Goal: Find specific page/section: Find specific page/section

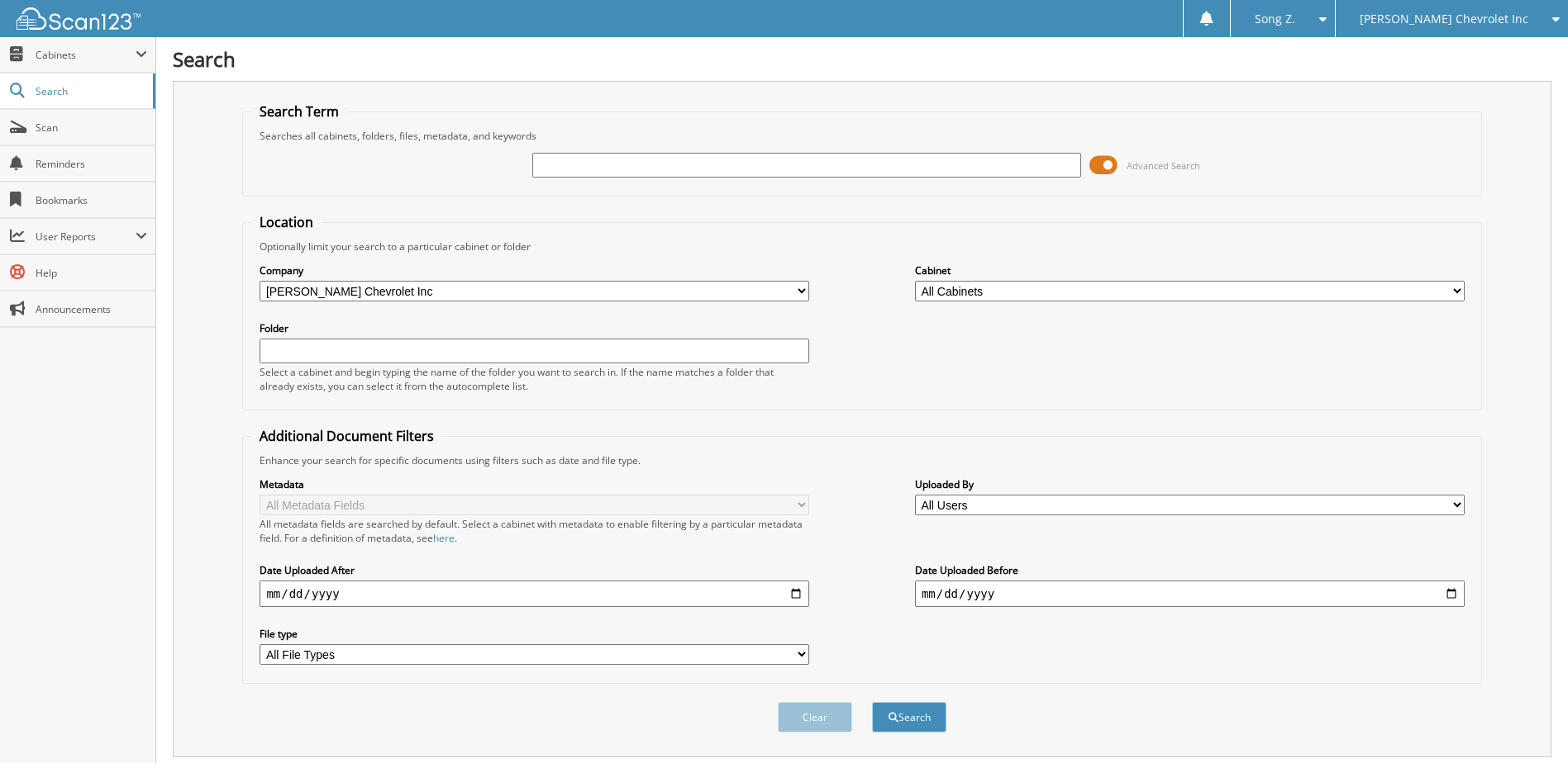
click at [610, 170] on input "text" at bounding box center [807, 164] width 550 height 25
type input "[PERSON_NAME]"
click at [872, 702] on button "Search" at bounding box center [909, 717] width 75 height 31
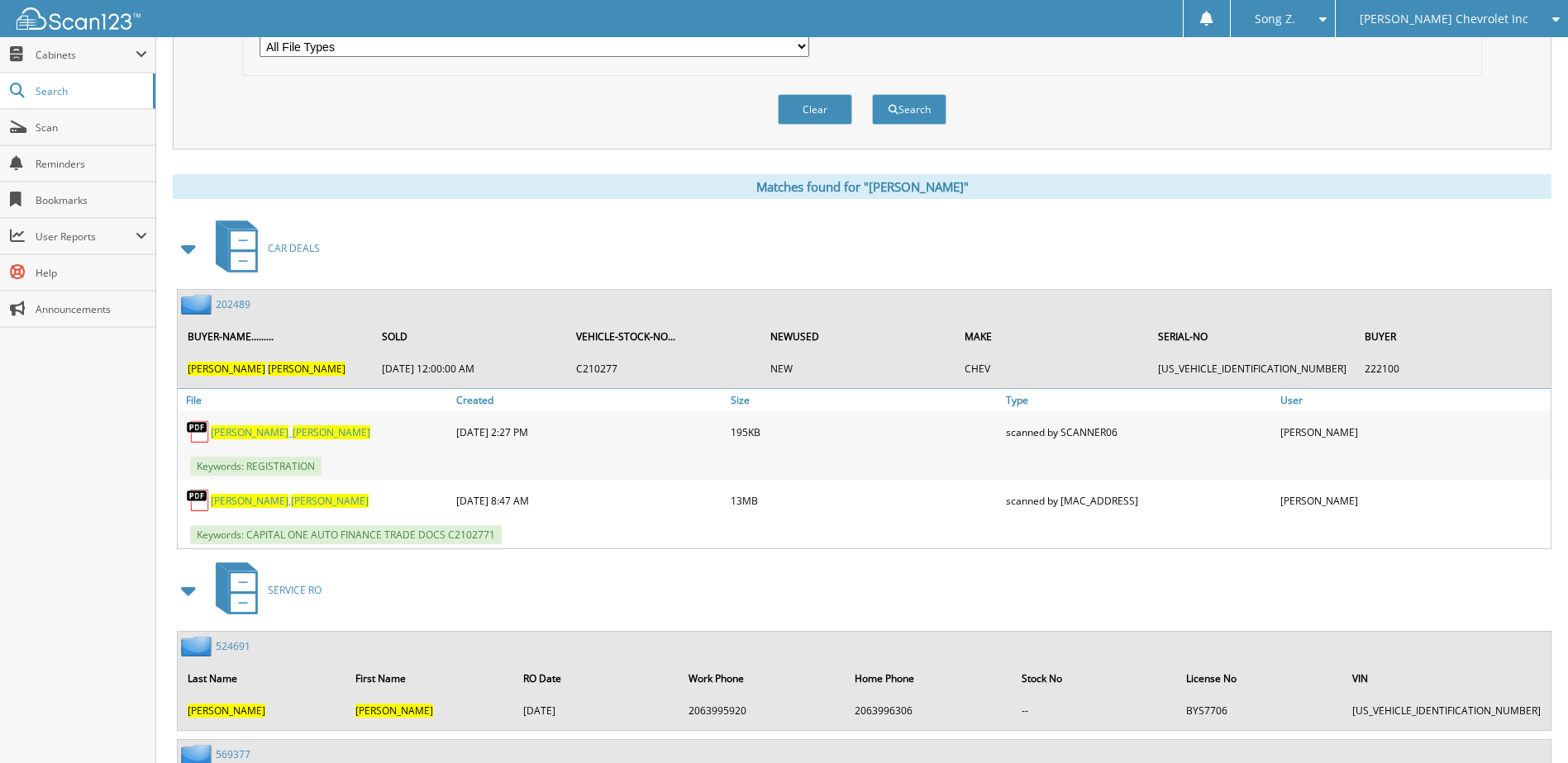
scroll to position [768, 0]
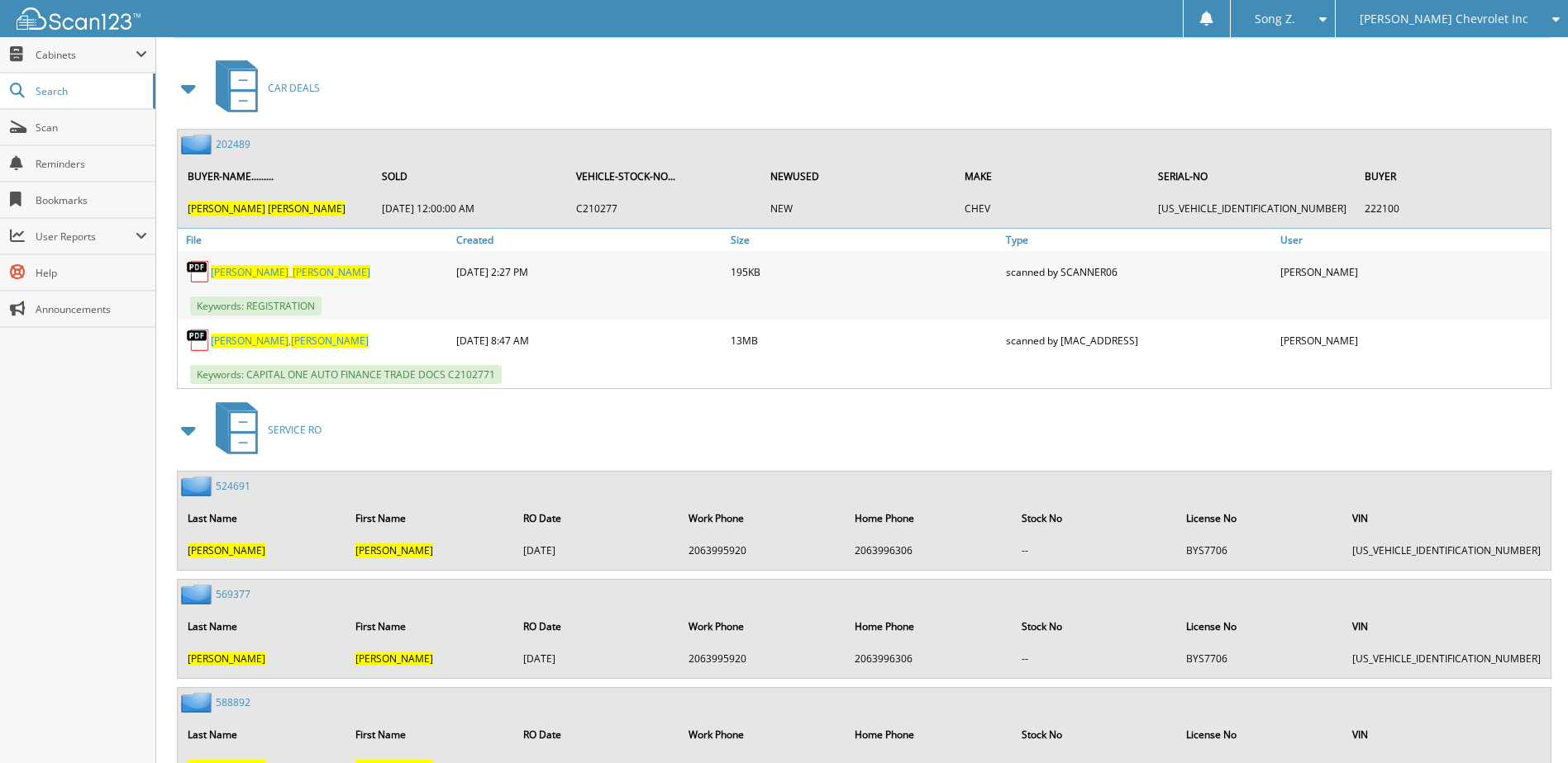
click at [244, 489] on link "524691" at bounding box center [232, 486] width 34 height 14
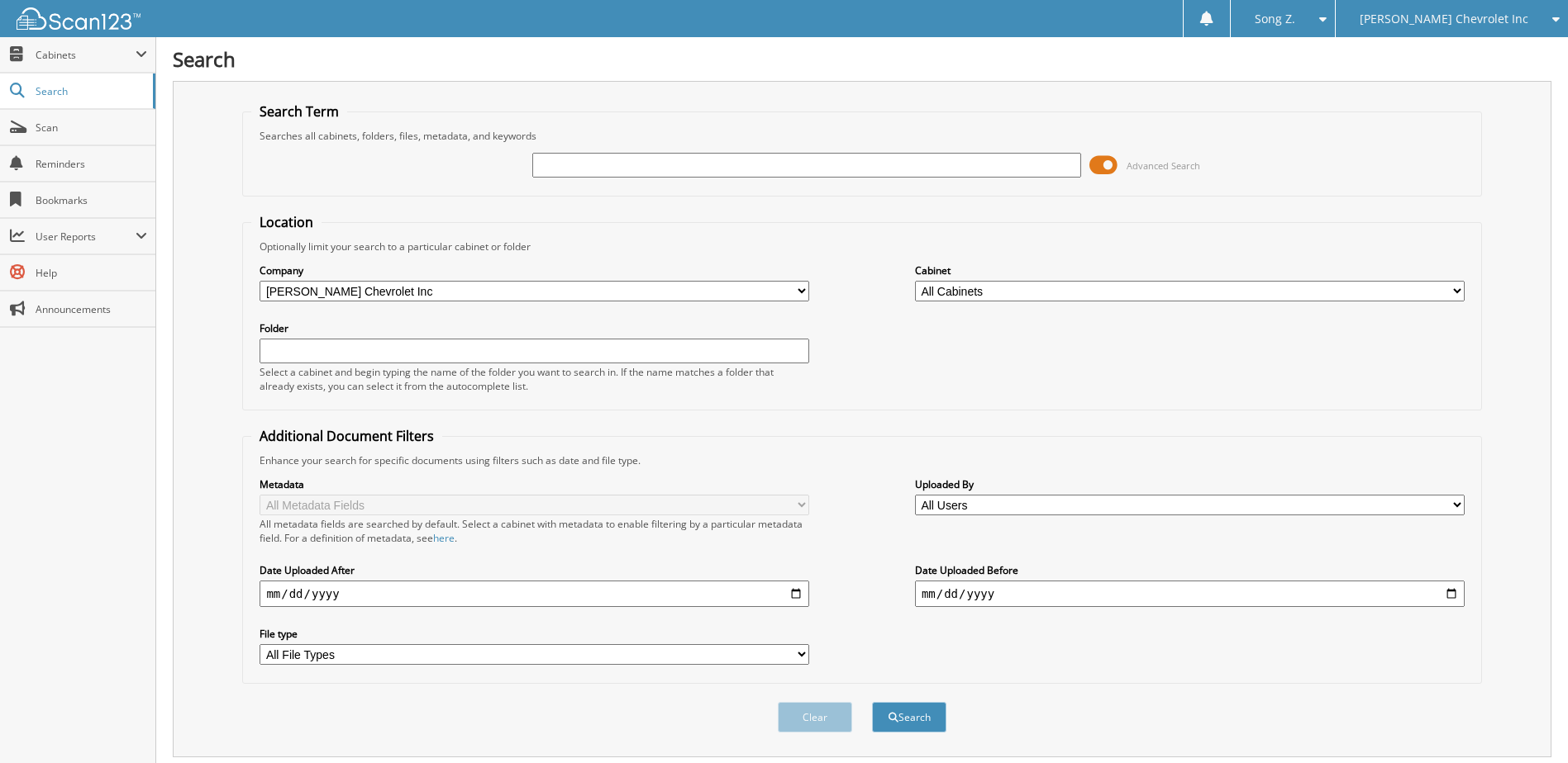
click at [1520, 14] on span "[PERSON_NAME] Chevrolet Inc" at bounding box center [1444, 19] width 168 height 10
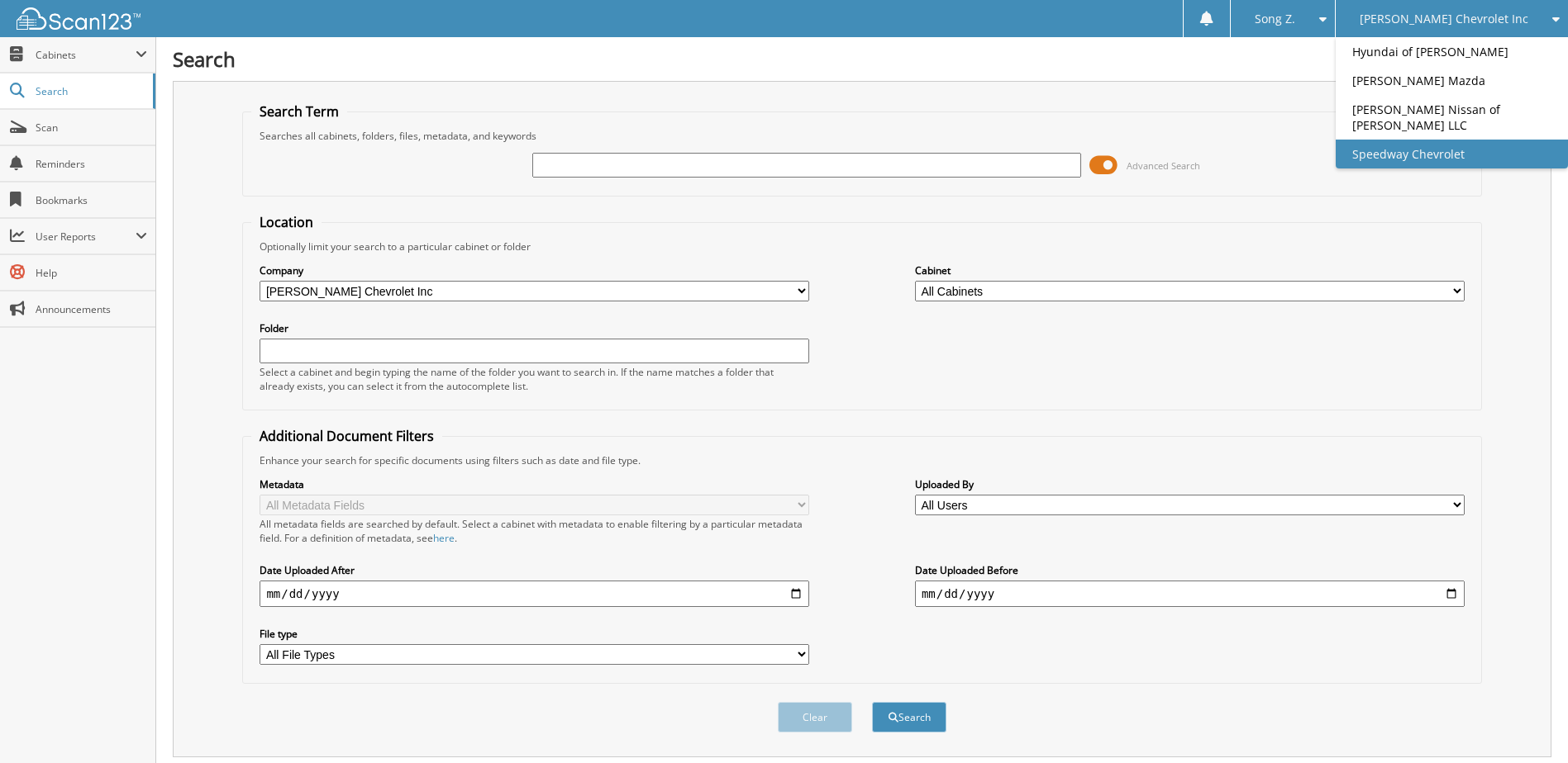
click at [1426, 147] on link "Speedway Chevrolet" at bounding box center [1452, 154] width 232 height 29
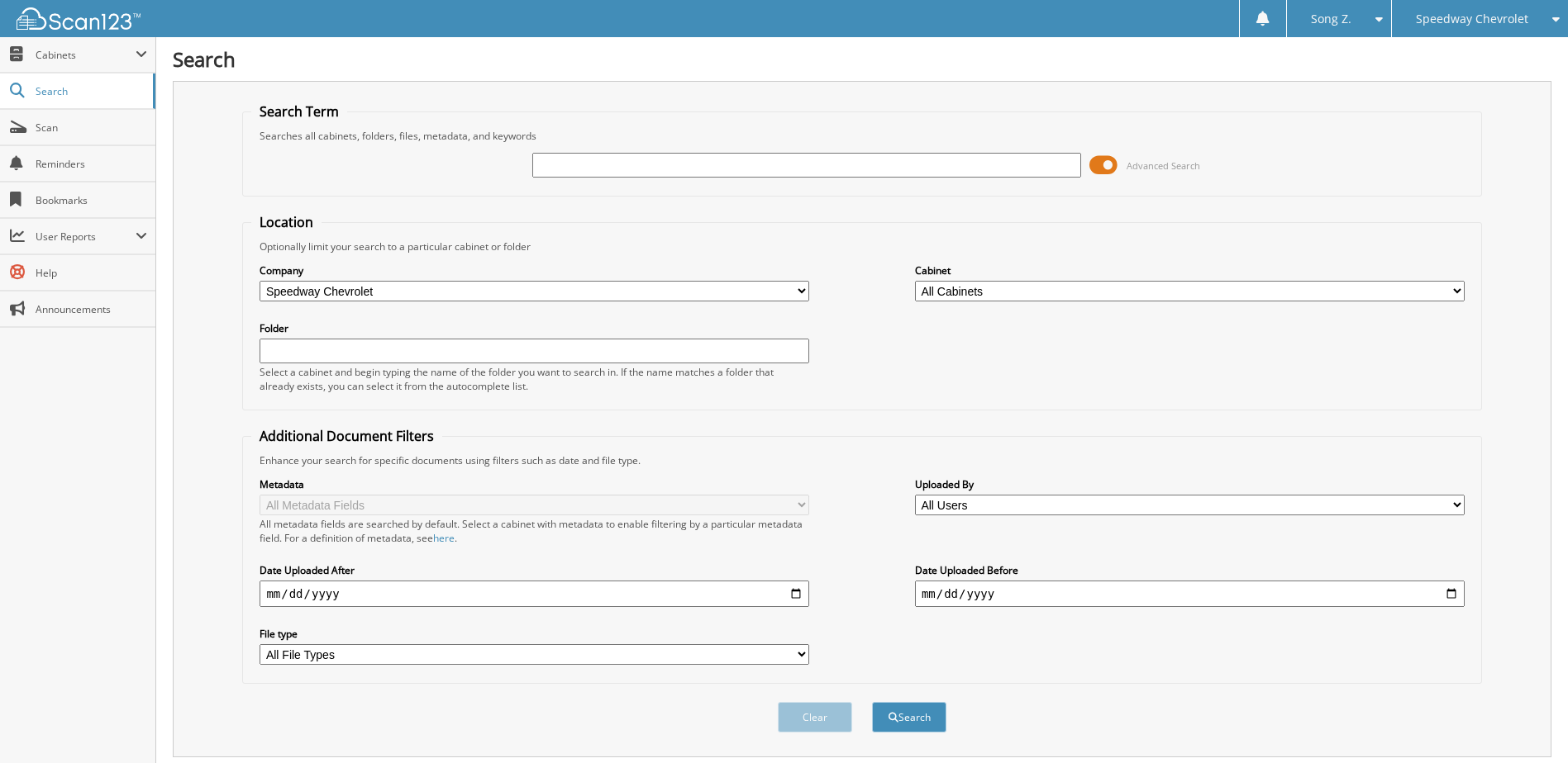
click at [656, 159] on input "text" at bounding box center [807, 164] width 550 height 25
type input "70378"
click at [872, 702] on button "Search" at bounding box center [909, 717] width 75 height 31
drag, startPoint x: 621, startPoint y: 165, endPoint x: 441, endPoint y: 158, distance: 180.1
click at [441, 158] on div "70378 Advanced Search" at bounding box center [862, 164] width 1221 height 44
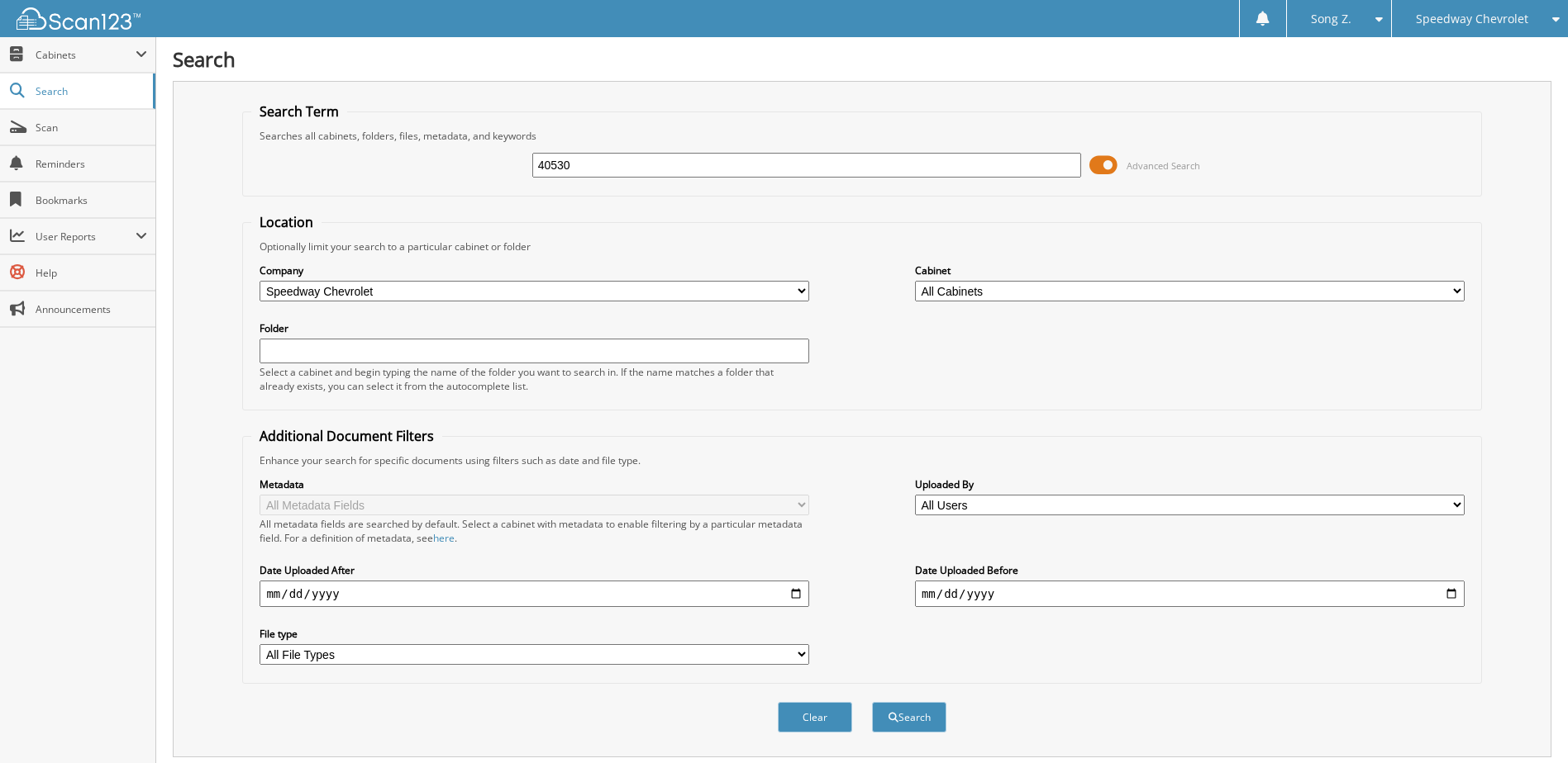
type input "40530"
click at [872, 702] on button "Search" at bounding box center [909, 717] width 75 height 31
